Goal: Task Accomplishment & Management: Complete application form

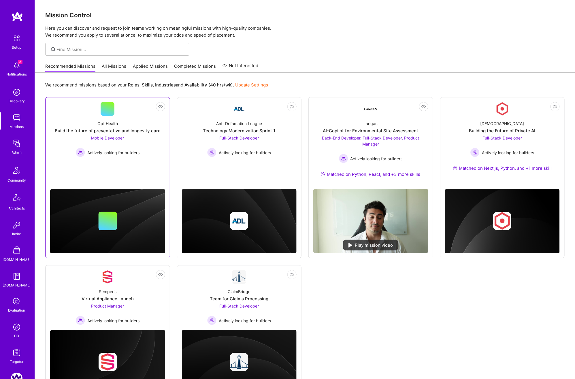
click at [142, 166] on link "Not Interested Opt Health Build the future of preventative and longevity care M…" at bounding box center [107, 139] width 115 height 74
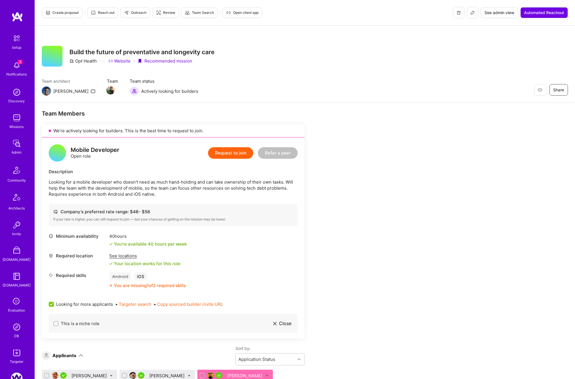
click at [473, 14] on icon at bounding box center [473, 12] width 5 height 5
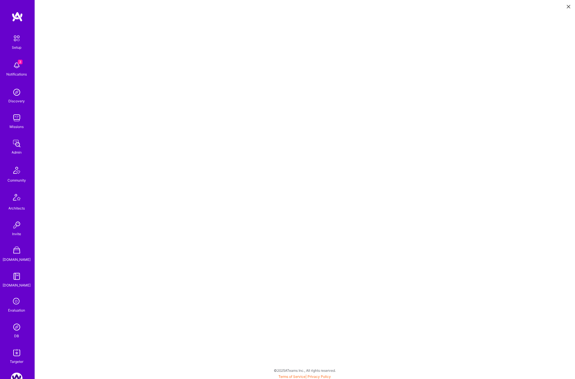
scroll to position [1, 0]
click at [569, 5] on icon at bounding box center [568, 6] width 3 height 3
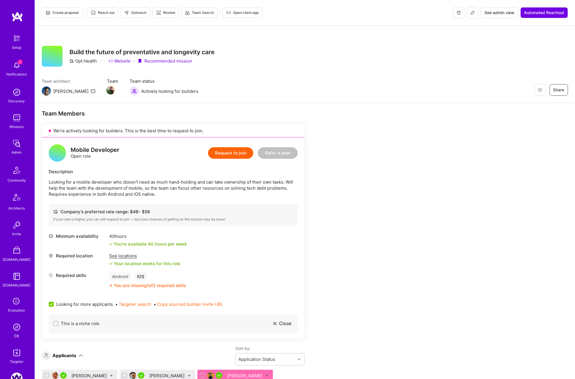
click at [242, 156] on button "Request to join" at bounding box center [230, 153] width 45 height 12
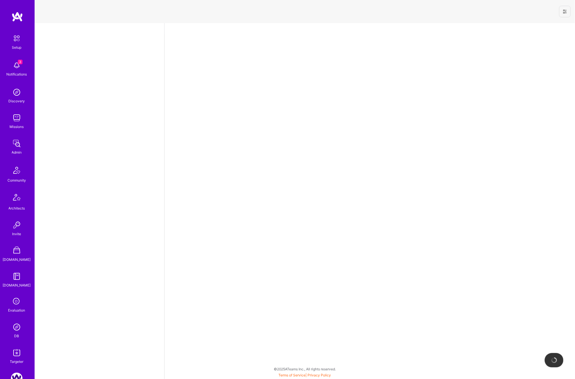
select select "US"
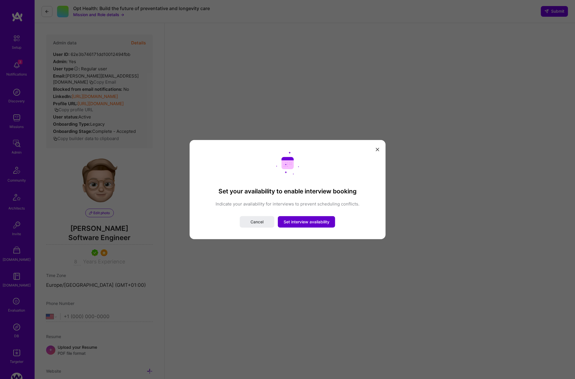
click at [300, 219] on button "Set interview availability" at bounding box center [306, 222] width 57 height 12
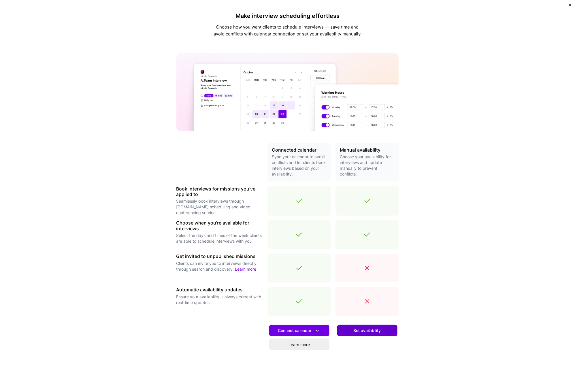
drag, startPoint x: 360, startPoint y: 335, endPoint x: 346, endPoint y: 331, distance: 14.5
click at [360, 335] on button "Set availability" at bounding box center [367, 331] width 60 height 12
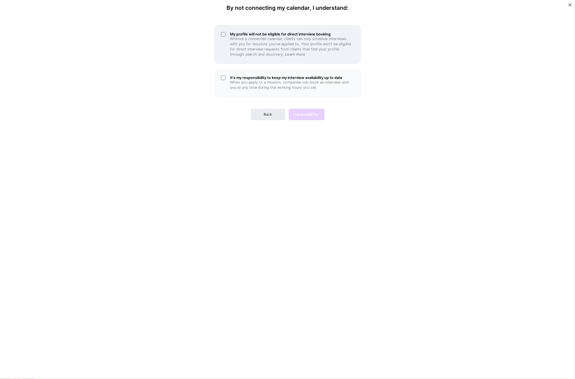
click at [229, 50] on div "My profile will not be eligible for direct interview booking Without a connecte…" at bounding box center [287, 44] width 147 height 39
drag, startPoint x: 234, startPoint y: 79, endPoint x: 287, endPoint y: 105, distance: 58.7
click at [236, 79] on h5 "It's my responsibility to keep my interview availability up to date" at bounding box center [292, 78] width 124 height 4
click at [311, 115] on span "Set availability" at bounding box center [307, 114] width 24 height 5
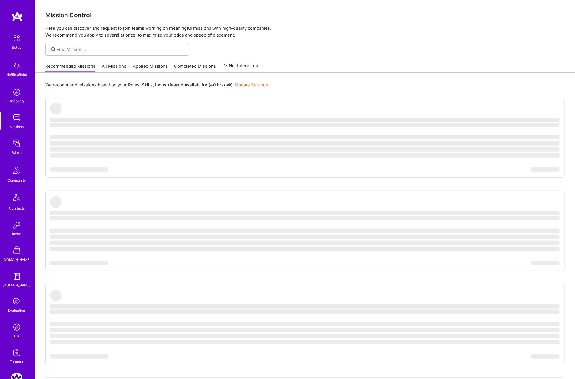
scroll to position [36, 0]
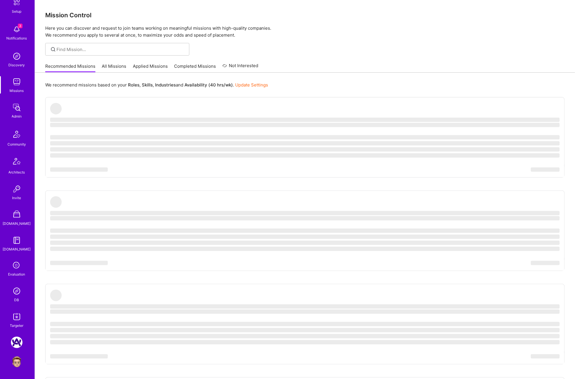
click at [19, 290] on img at bounding box center [17, 291] width 12 height 12
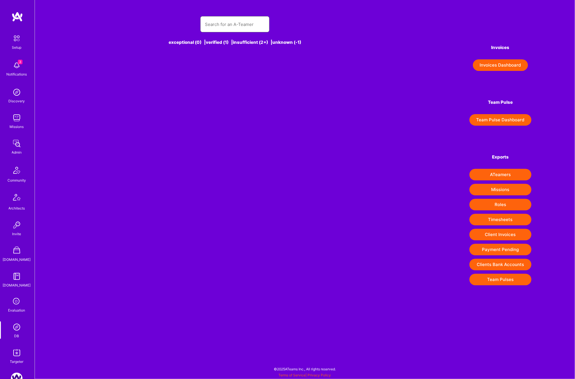
click at [220, 22] on input "text" at bounding box center [235, 24] width 60 height 15
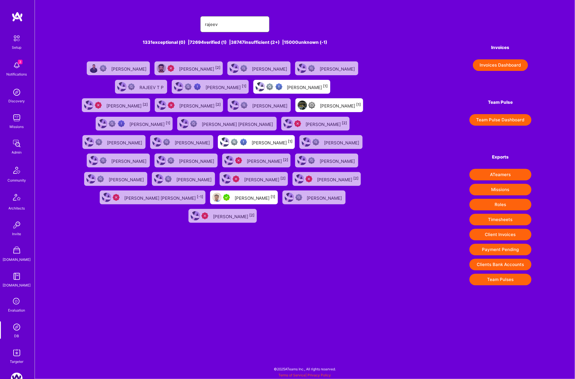
type input "rajeev"
click at [235, 198] on div "[PERSON_NAME] [1]" at bounding box center [255, 197] width 41 height 7
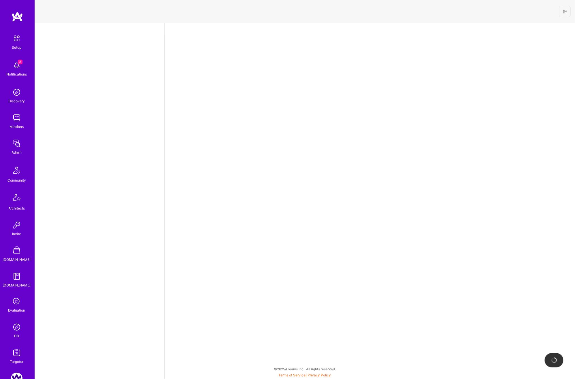
select select "US"
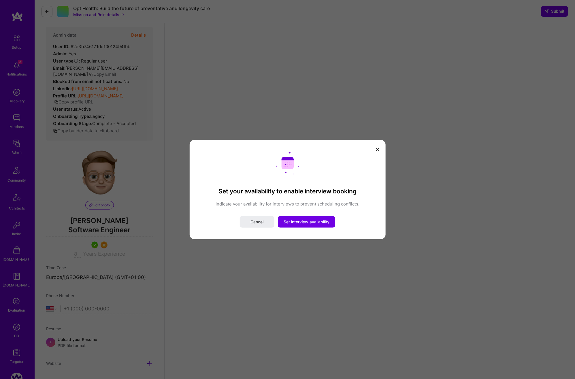
scroll to position [9, 0]
click at [378, 150] on icon "modal" at bounding box center [377, 149] width 3 height 3
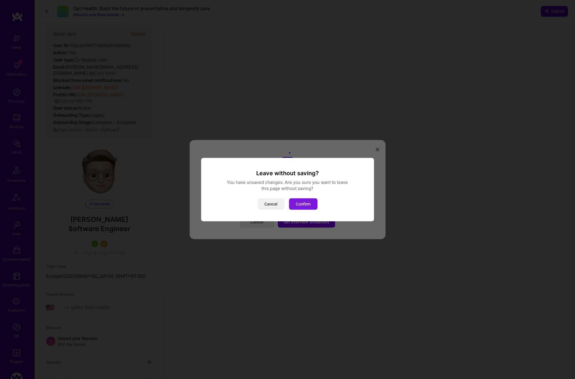
click at [309, 202] on button "Confirm" at bounding box center [303, 204] width 29 height 12
